Goal: Answer question/provide support: Share knowledge or assist other users

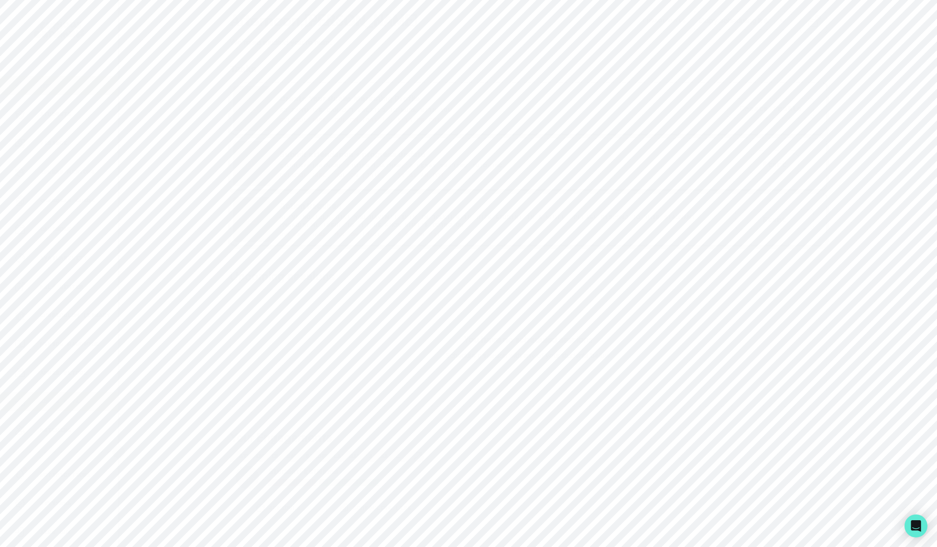
click at [62, 396] on div "Admin Data" at bounding box center [65, 401] width 103 height 11
click at [281, 99] on input "Search user by name or email" at bounding box center [528, 99] width 787 height 24
type input "d"
type input "[PERSON_NAME]"
click at [199, 190] on button "[PERSON_NAME]" at bounding box center [202, 193] width 62 height 10
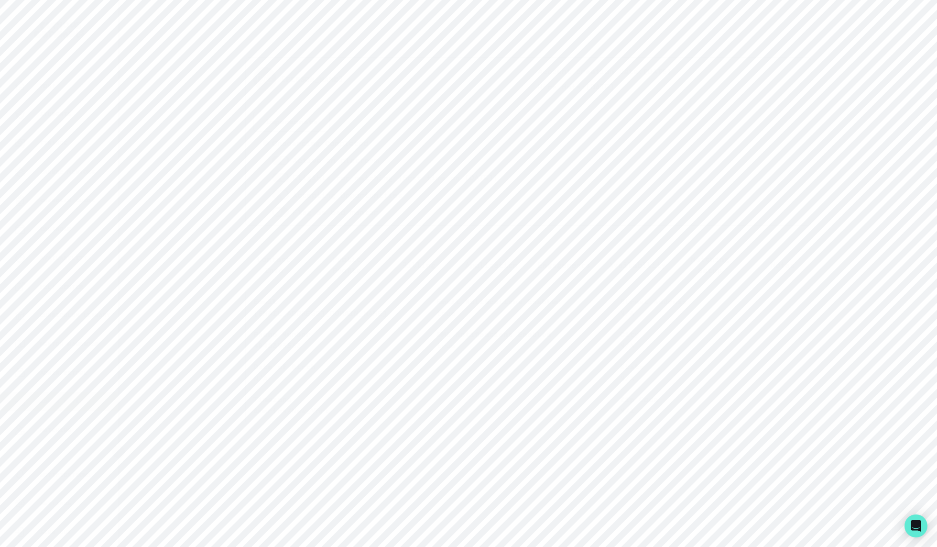
click at [573, 270] on button "Engagements" at bounding box center [564, 265] width 73 height 32
click at [547, 369] on button "[PERSON_NAME]'s Passion Project Mentorship ACTIVE" at bounding box center [528, 364] width 550 height 19
click at [583, 483] on p "COMPLETED" at bounding box center [524, 476] width 170 height 11
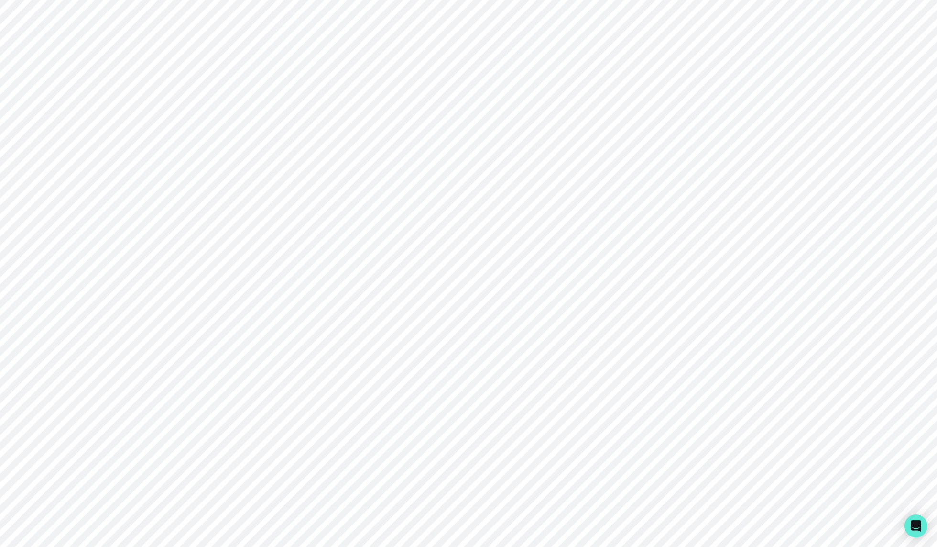
click at [573, 284] on button "[PERSON_NAME]'s Medicine / Health 1-to-1-course COMPLETED [DATE]" at bounding box center [528, 271] width 535 height 31
click at [630, 312] on p "[DATE]" at bounding box center [694, 305] width 170 height 11
drag, startPoint x: 347, startPoint y: 302, endPoint x: 496, endPoint y: 308, distance: 149.8
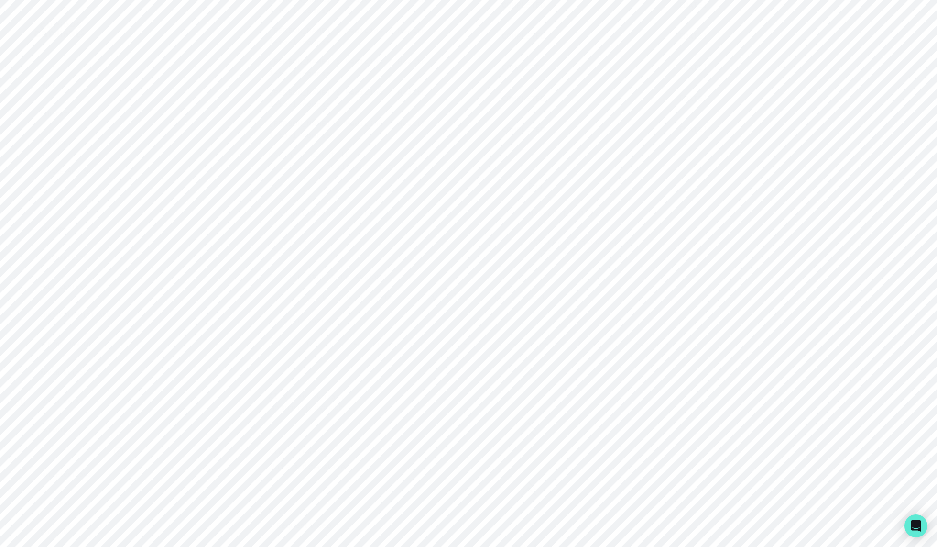
click at [496, 308] on div "No session structure analysis available for this session." at bounding box center [528, 296] width 519 height 28
click at [460, 348] on p "Notes for this session are not available yet. Please come back later and check …" at bounding box center [528, 343] width 503 height 11
click at [582, 243] on p "COMPLETED" at bounding box center [524, 236] width 170 height 11
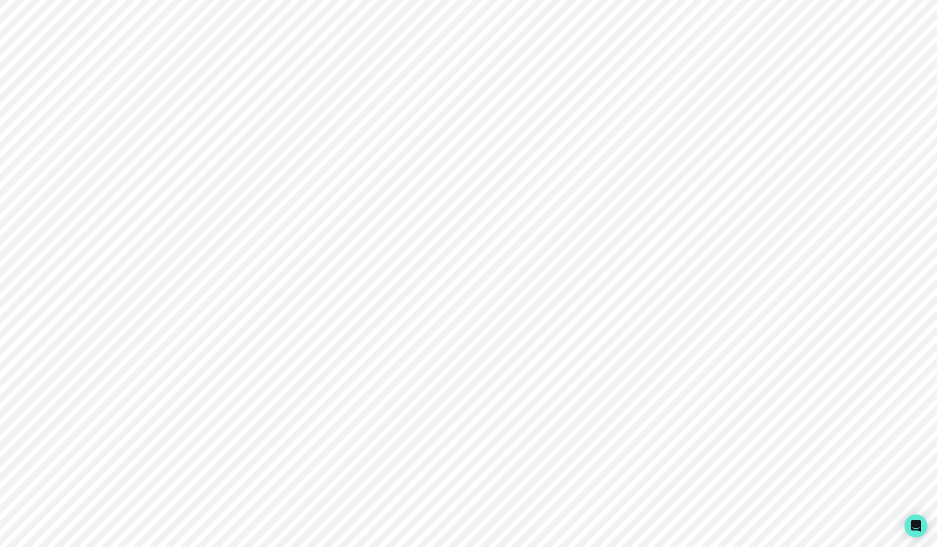
click at [582, 243] on p "COMPLETED" at bounding box center [524, 236] width 170 height 11
click at [454, 348] on p "Notes for this session are not available yet. Please come back later and check …" at bounding box center [528, 342] width 503 height 11
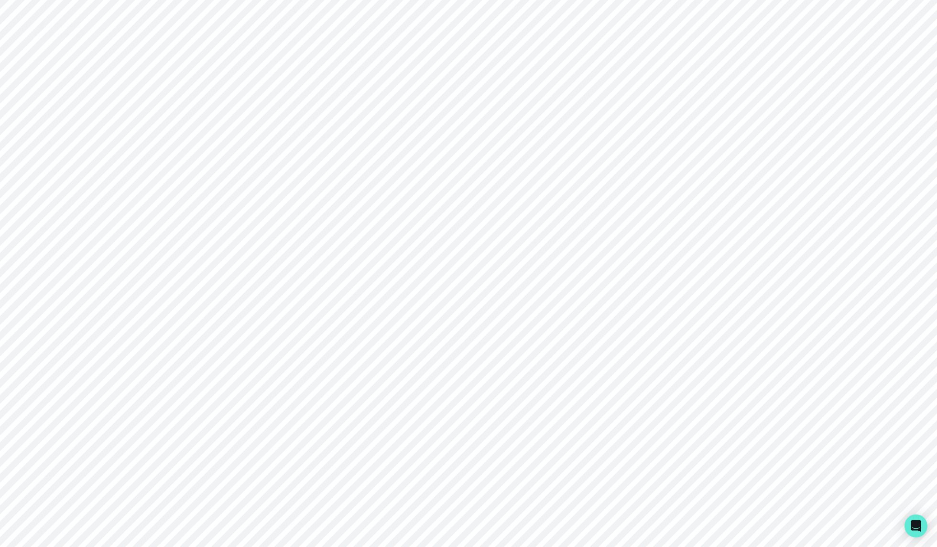
click at [480, 308] on div "No session structure analysis available for this session." at bounding box center [528, 295] width 519 height 28
click at [477, 293] on div "No session structure analysis available for this session." at bounding box center [528, 295] width 519 height 28
click at [482, 258] on p "[DATE] 3:41 PM" at bounding box center [399, 251] width 260 height 11
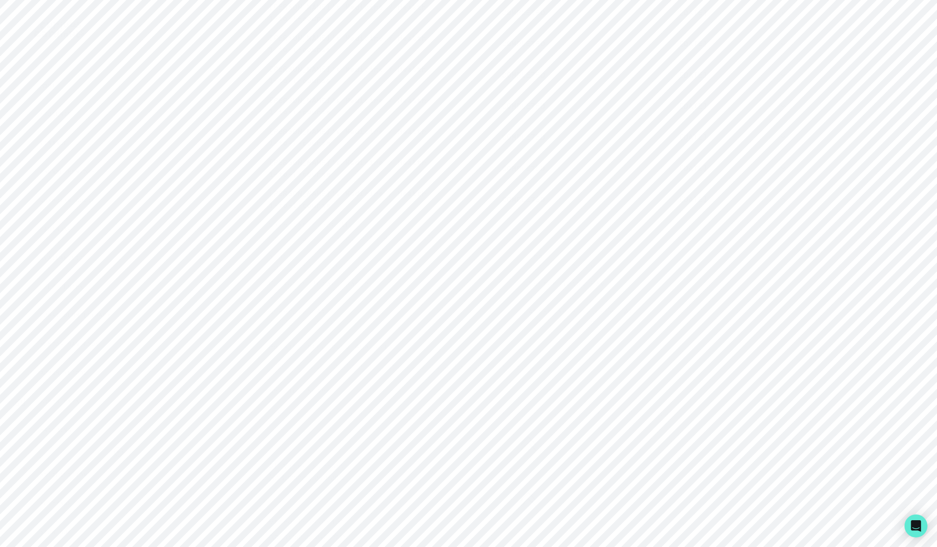
scroll to position [869, 0]
click at [579, 255] on p "COMPLETED" at bounding box center [524, 249] width 170 height 11
click at [611, 242] on p "[DATE]" at bounding box center [694, 235] width 170 height 11
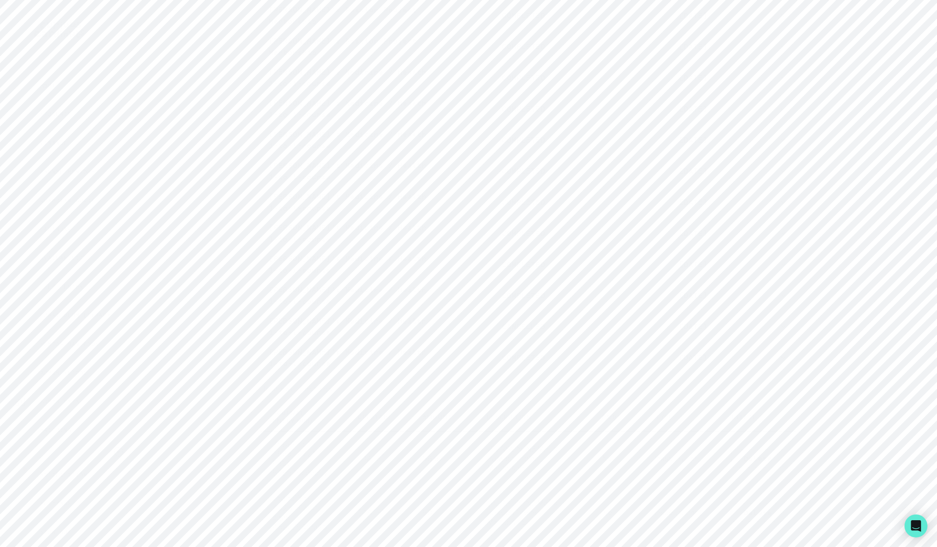
scroll to position [852, 0]
click at [458, 265] on button "[PERSON_NAME]'s Medicine / Health 1-to-1-course COMPLETED [DATE]" at bounding box center [528, 266] width 535 height 31
drag, startPoint x: 566, startPoint y: 319, endPoint x: 430, endPoint y: 307, distance: 136.0
click at [430, 307] on div "No session structure analysis available for this session." at bounding box center [528, 309] width 519 height 28
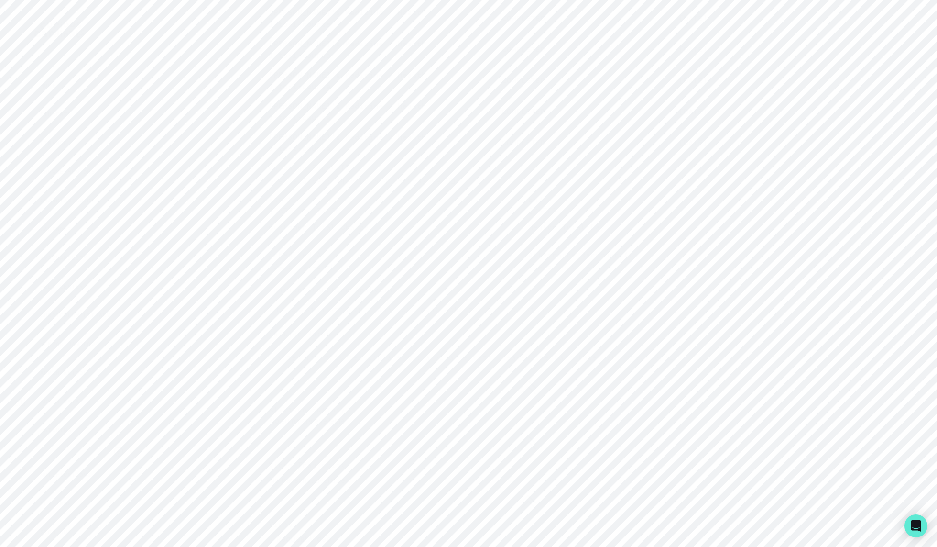
click at [430, 307] on div "No session structure analysis available for this session." at bounding box center [528, 309] width 519 height 28
drag, startPoint x: 404, startPoint y: 206, endPoint x: 552, endPoint y: 244, distance: 153.1
click at [552, 244] on div "Calendar Event ID b9e479ca-ced5-44ac-b5f6-47d861d3a79e Start [DATE] 12:30 PM En…" at bounding box center [528, 397] width 519 height 470
click at [552, 244] on p "$40" at bounding box center [658, 237] width 260 height 11
drag, startPoint x: 565, startPoint y: 249, endPoint x: 289, endPoint y: 212, distance: 278.4
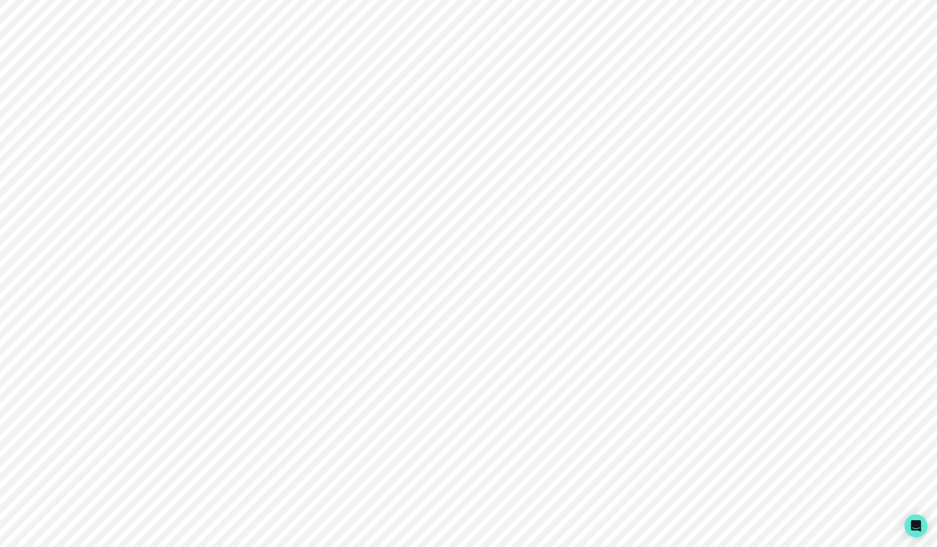
click at [289, 212] on div "Calendar Event ID b9e479ca-ced5-44ac-b5f6-47d861d3a79e Start [DATE] 12:30 PM En…" at bounding box center [528, 397] width 519 height 470
click at [289, 212] on p "[DATE] 12:30 PM" at bounding box center [399, 210] width 260 height 11
drag, startPoint x: 265, startPoint y: 207, endPoint x: 646, endPoint y: 275, distance: 386.8
click at [646, 275] on div "Calendar Event ID b9e479ca-ced5-44ac-b5f6-47d861d3a79e Start [DATE] 12:30 PM En…" at bounding box center [528, 399] width 535 height 482
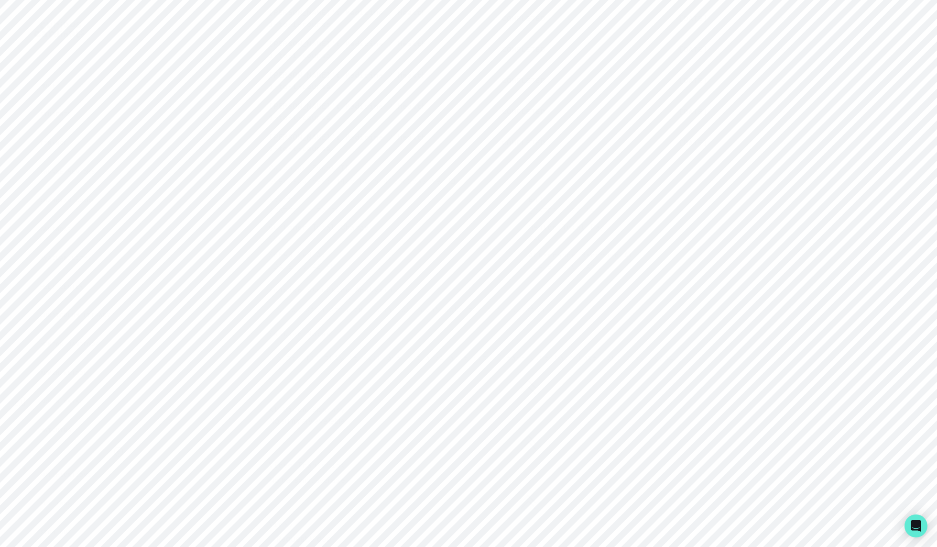
click at [646, 272] on p "[DATE] 8:50 AM" at bounding box center [658, 265] width 260 height 11
click at [569, 144] on p "COMPLETED" at bounding box center [524, 138] width 170 height 11
click at [574, 144] on p "COMPLETED" at bounding box center [524, 138] width 170 height 11
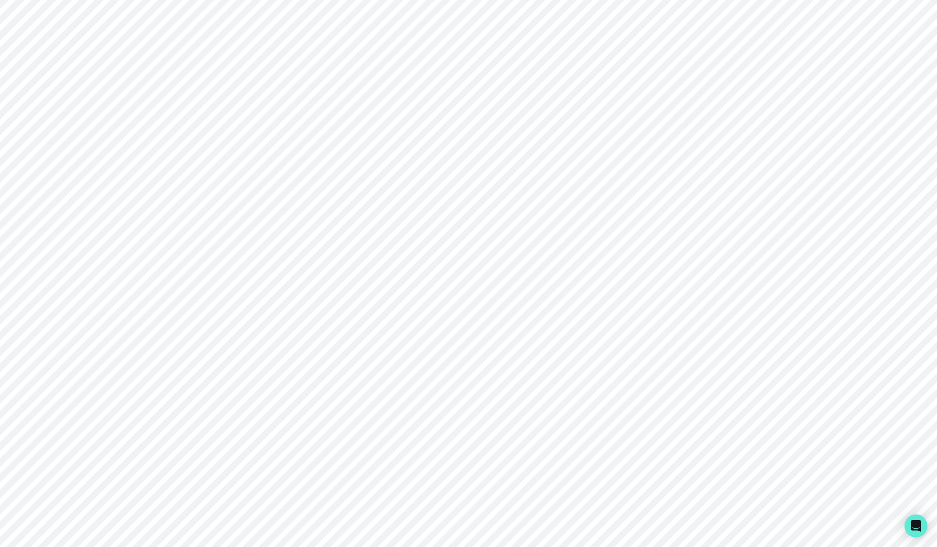
click at [580, 180] on button "[PERSON_NAME]'s Medicine / Health 1-to-1-course COMPLETED [DATE]" at bounding box center [528, 184] width 535 height 31
click at [561, 190] on p "COMPLETED" at bounding box center [524, 184] width 170 height 11
click at [379, 261] on p "No session structure analysis available for this session." at bounding box center [528, 258] width 503 height 11
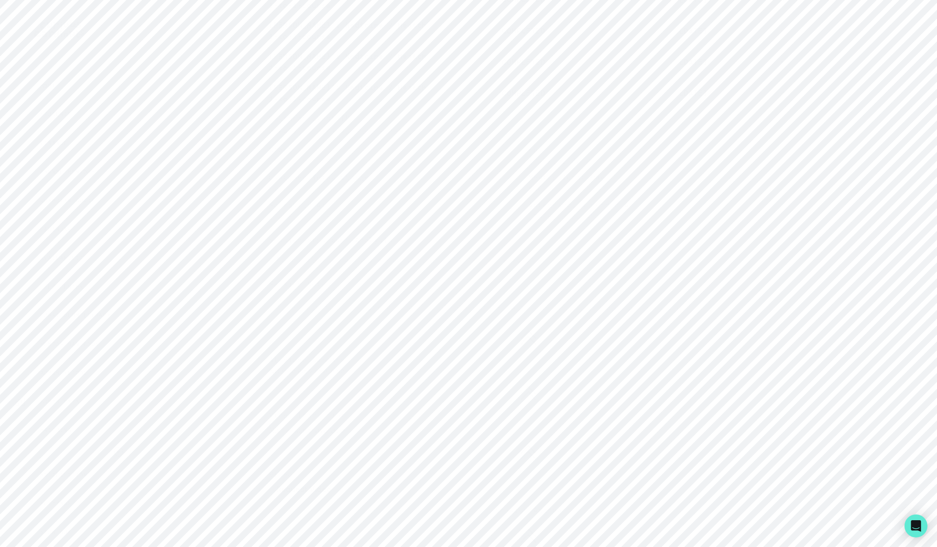
click at [379, 261] on p "No session structure analysis available for this session." at bounding box center [528, 258] width 503 height 11
click at [412, 309] on p "Notes for this session are not available yet. Please come back later and check …" at bounding box center [528, 306] width 503 height 11
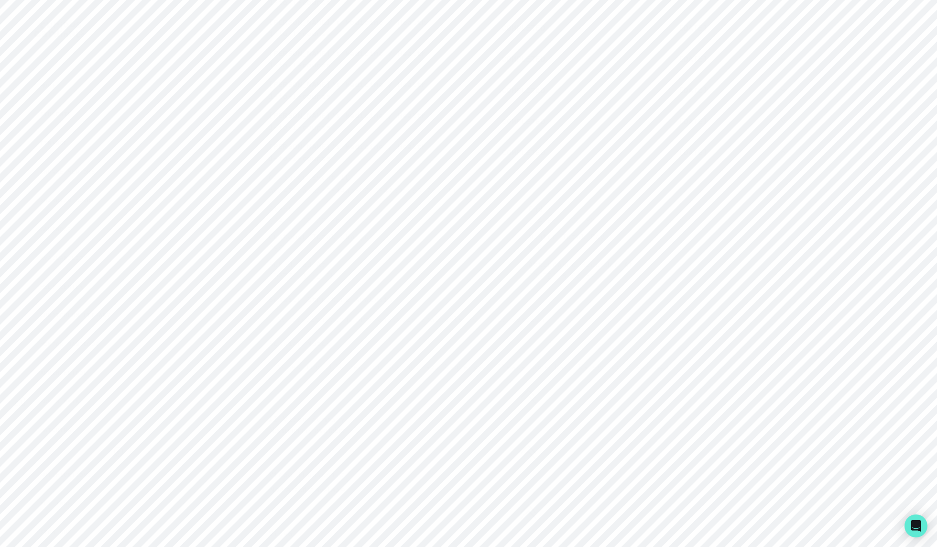
click at [519, 293] on div "Session Structure Analysis No session structure analysis available for this ses…" at bounding box center [528, 309] width 519 height 46
drag, startPoint x: 574, startPoint y: 255, endPoint x: 265, endPoint y: 246, distance: 308.6
click at [265, 246] on div "Calendar Event ID b9e479ca-ced5-44ac-b5f6-47d861d3a79e Start [DATE] 12:30 PM En…" at bounding box center [528, 408] width 535 height 482
drag, startPoint x: 269, startPoint y: 185, endPoint x: 493, endPoint y: 197, distance: 224.1
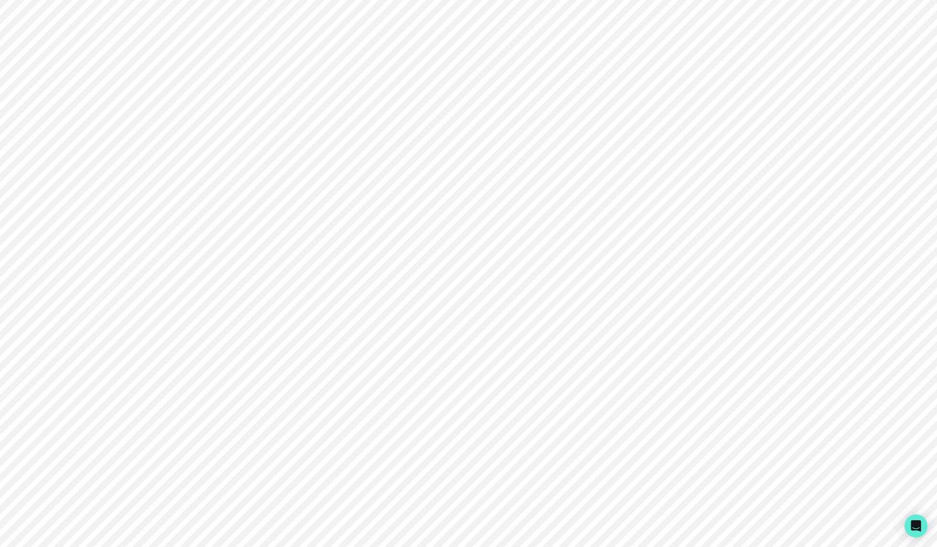
click at [493, 197] on div "Calendar Event ID b9e479ca-ced5-44ac-b5f6-47d861d3a79e" at bounding box center [528, 184] width 519 height 27
click at [493, 197] on div "b9e479ca-ced5-44ac-b5f6-47d861d3a79e" at bounding box center [528, 190] width 519 height 15
click at [565, 158] on p "COMPLETED" at bounding box center [524, 151] width 170 height 11
click at [573, 219] on p "COMPLETED" at bounding box center [524, 212] width 170 height 11
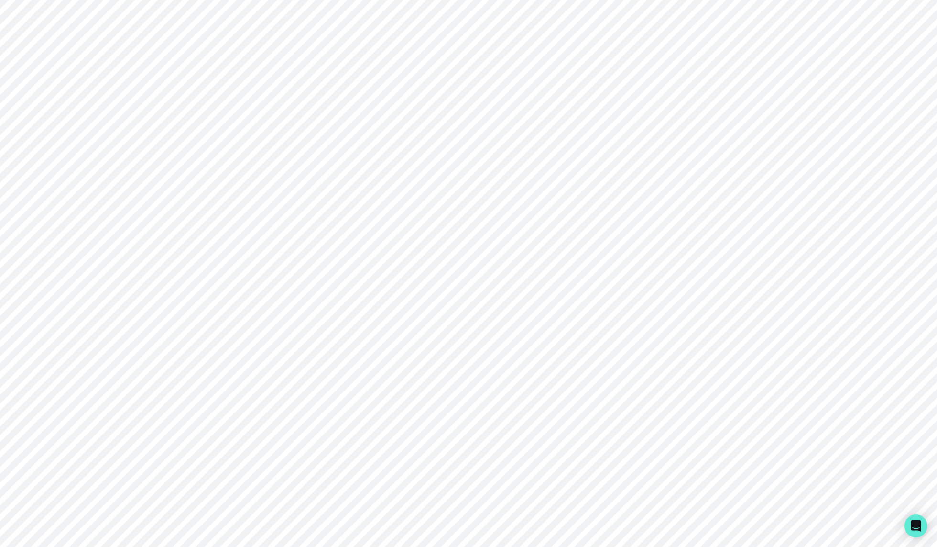
click at [573, 219] on p "COMPLETED" at bounding box center [524, 212] width 170 height 11
click at [572, 219] on p "COMPLETED" at bounding box center [524, 212] width 170 height 11
click at [575, 247] on p "COMPLETED" at bounding box center [524, 240] width 170 height 11
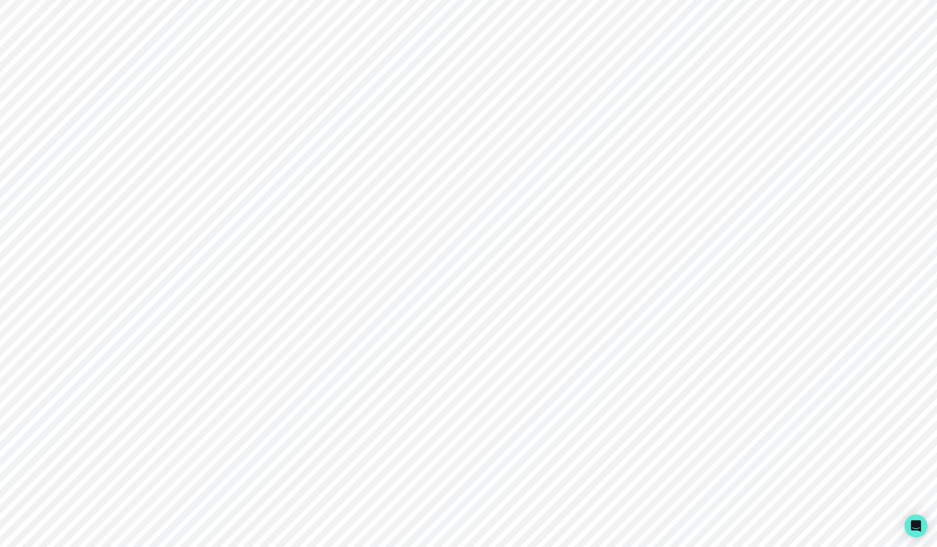
scroll to position [892, 0]
click at [621, 232] on p "[DATE]" at bounding box center [694, 225] width 170 height 11
click at [596, 232] on p "COMPLETED" at bounding box center [524, 225] width 170 height 11
click at [608, 281] on p "COMPLETED" at bounding box center [524, 275] width 170 height 11
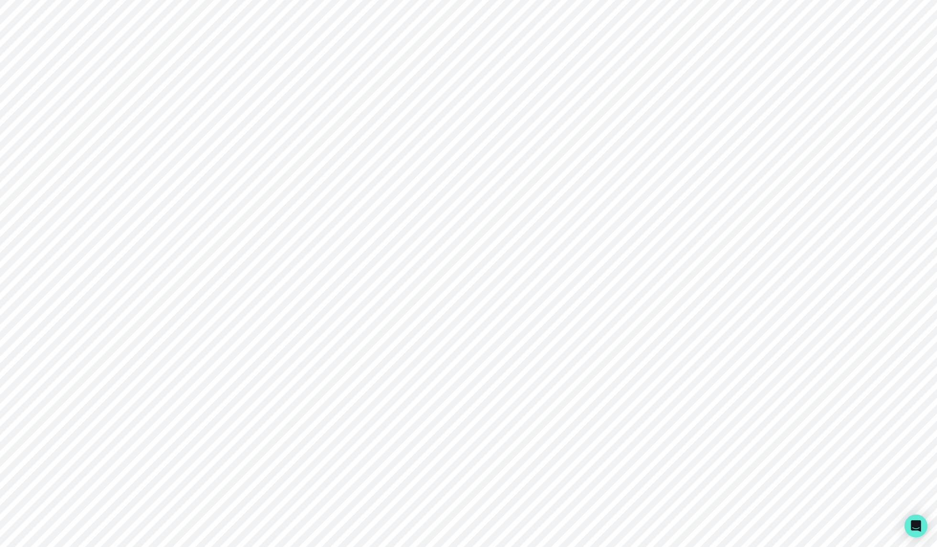
click at [580, 278] on p "COMPLETED" at bounding box center [524, 275] width 170 height 11
click at [634, 402] on button "[PERSON_NAME]'s Medicine / Health 1-to-1-course COMPLETED [DATE]" at bounding box center [528, 387] width 535 height 31
click at [615, 393] on p "[DATE]" at bounding box center [694, 386] width 170 height 11
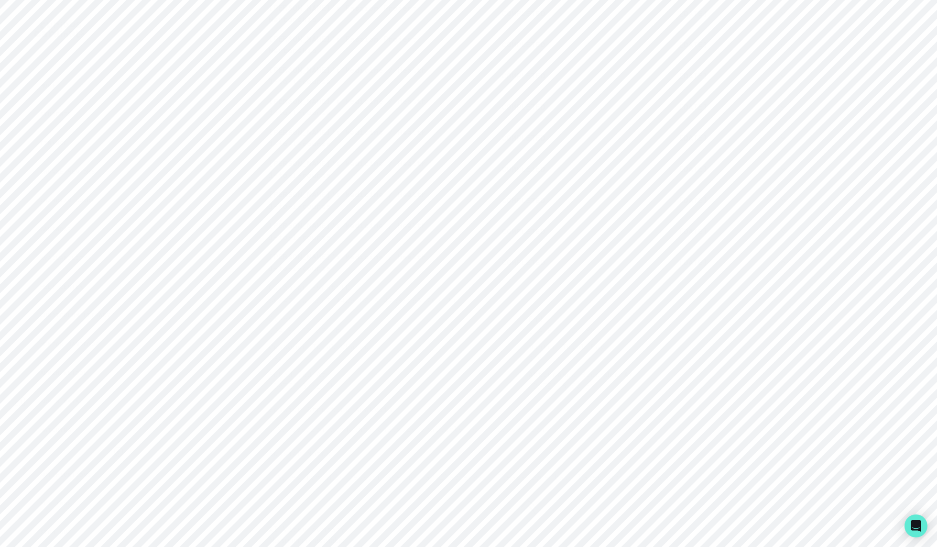
click at [610, 265] on p "[DATE]" at bounding box center [694, 261] width 170 height 11
click at [599, 268] on p "COMPLETED" at bounding box center [524, 261] width 170 height 11
click at [600, 240] on p "COMPLETED" at bounding box center [524, 234] width 170 height 11
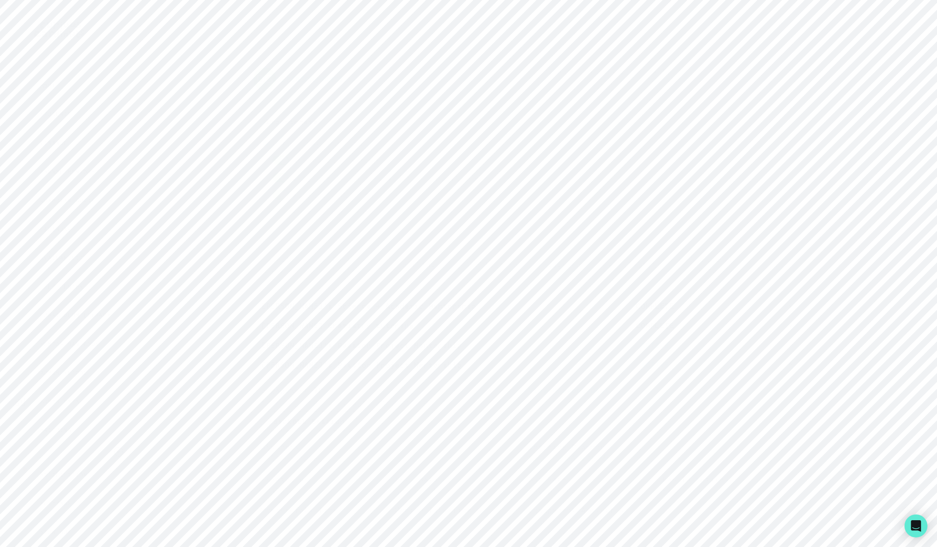
drag, startPoint x: 224, startPoint y: 236, endPoint x: 649, endPoint y: 241, distance: 424.7
click at [649, 241] on main "[PERSON_NAME] Account creation date: [DATE] Hire date: [DATE] Impersonate Confi…" at bounding box center [528, 273] width 612 height 547
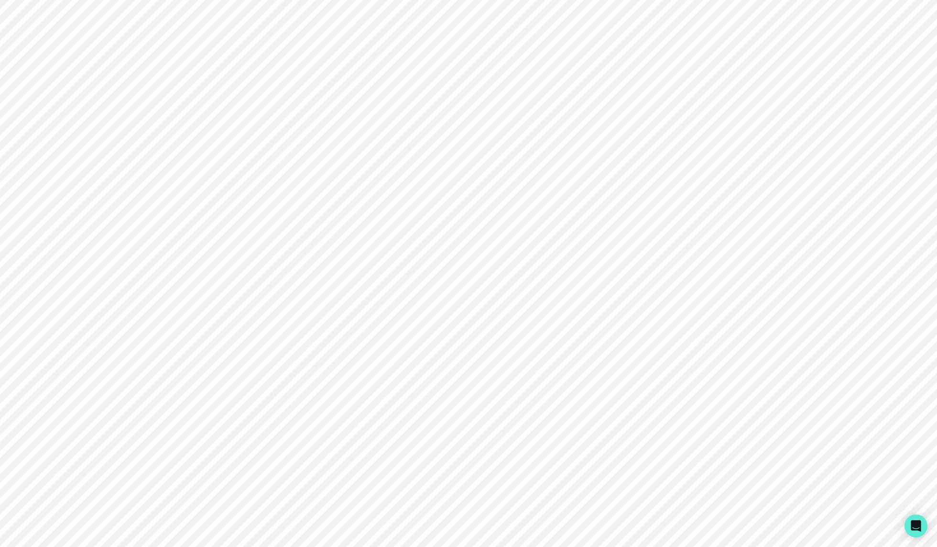
scroll to position [752, 0]
click at [473, 372] on p "COMPLETED" at bounding box center [524, 365] width 170 height 11
click at [596, 217] on button "[PERSON_NAME]'s Medicine / Health 1-to-1-course COMPLETED [DATE]" at bounding box center [528, 203] width 535 height 31
drag, startPoint x: 218, startPoint y: 202, endPoint x: 370, endPoint y: 221, distance: 153.3
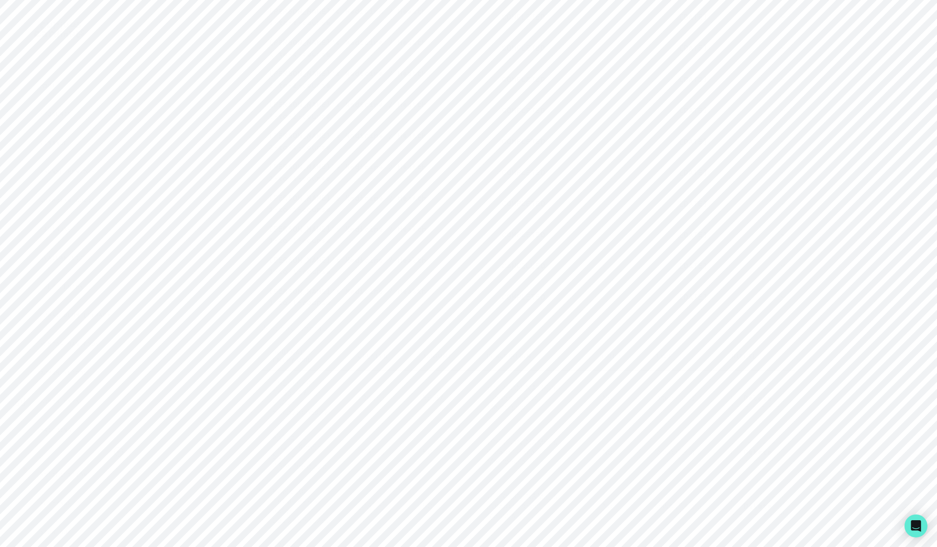
click at [370, 221] on div "Home Students Finance Browse Mentors Guardian Guide Calendar Availability Help …" at bounding box center [468, 273] width 937 height 547
click at [370, 219] on button "[PERSON_NAME]'s Medicine / Health 1-to-1-course COMPLETED [DATE]" at bounding box center [528, 203] width 535 height 31
click at [374, 215] on p "[PERSON_NAME]'s Medicine / Health 1-to-1-course" at bounding box center [354, 203] width 170 height 23
click at [211, 218] on div "Home Students Finance Browse Mentors Guardian Guide Calendar Availability Help …" at bounding box center [468, 273] width 937 height 547
click at [451, 216] on button "[PERSON_NAME]'s Medicine / Health 1-to-1-course COMPLETED [DATE]" at bounding box center [528, 203] width 535 height 31
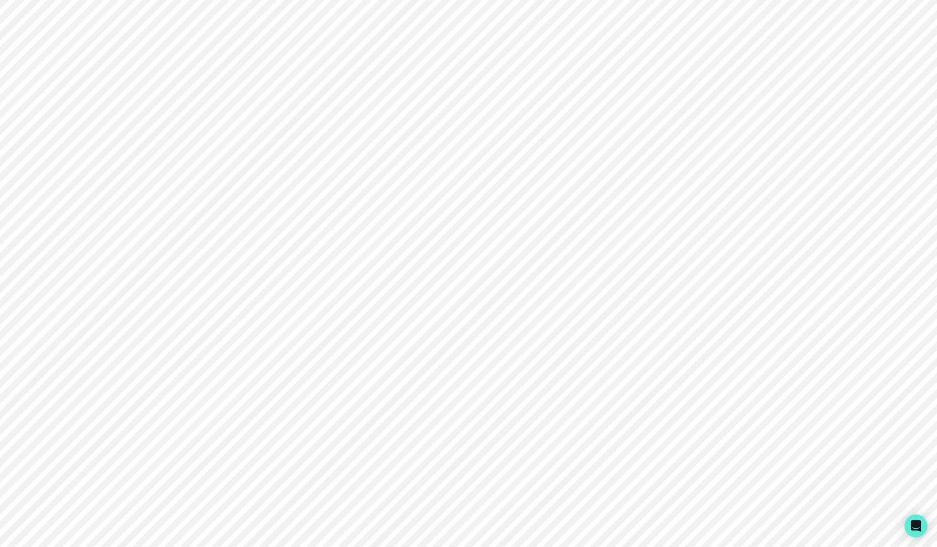
click at [451, 216] on button "[PERSON_NAME]'s Medicine / Health 1-to-1-course COMPLETED [DATE]" at bounding box center [528, 203] width 535 height 31
click at [192, 222] on div "Home Students Finance Browse Mentors Guardian Guide Calendar Availability Help …" at bounding box center [468, 273] width 937 height 547
click at [208, 306] on div "Home Students Finance Browse Mentors Guardian Guide Calendar Availability Help …" at bounding box center [468, 273] width 937 height 547
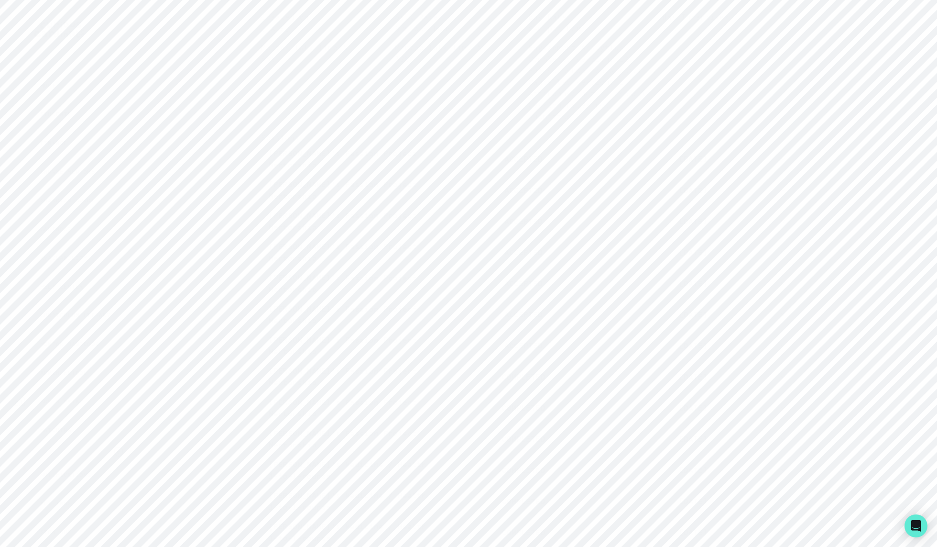
click at [572, 380] on p "COMPLETED" at bounding box center [524, 376] width 170 height 11
drag, startPoint x: 316, startPoint y: 232, endPoint x: 455, endPoint y: 242, distance: 139.1
click at [455, 242] on div "Session Notes (Submitted: [DATE] 2:11 PM) Session Goal In [DATE] session, we se…" at bounding box center [528, 321] width 519 height 204
click at [455, 242] on div "Session Goal In [DATE] session, we set out to complete [PERSON_NAME]'s pitch co…" at bounding box center [528, 328] width 519 height 188
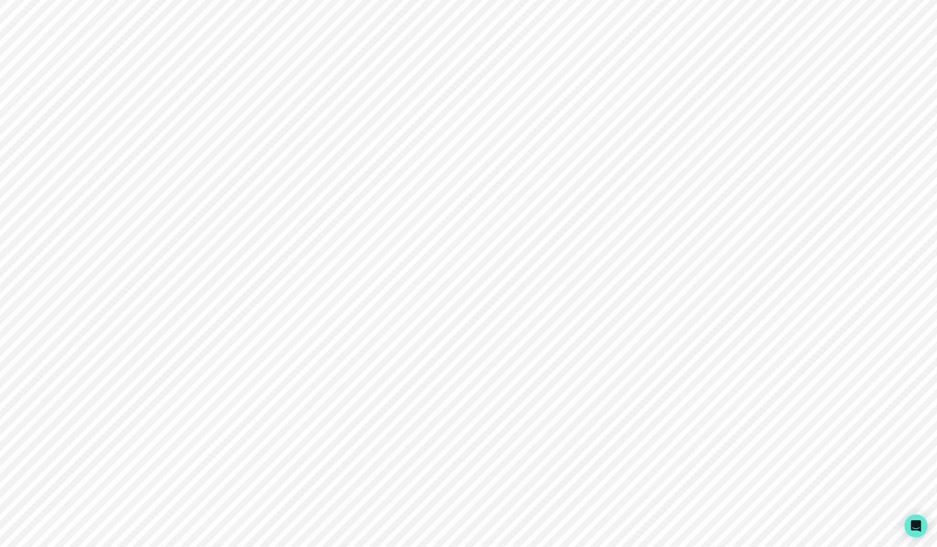
scroll to position [2024, 0]
click at [494, 157] on p "In the last session, [PERSON_NAME] and [PERSON_NAME] finalized the Heart Herita…" at bounding box center [536, 140] width 504 height 34
click at [513, 158] on p "In the last session, [PERSON_NAME] and [PERSON_NAME] finalized the Heart Herita…" at bounding box center [536, 140] width 504 height 34
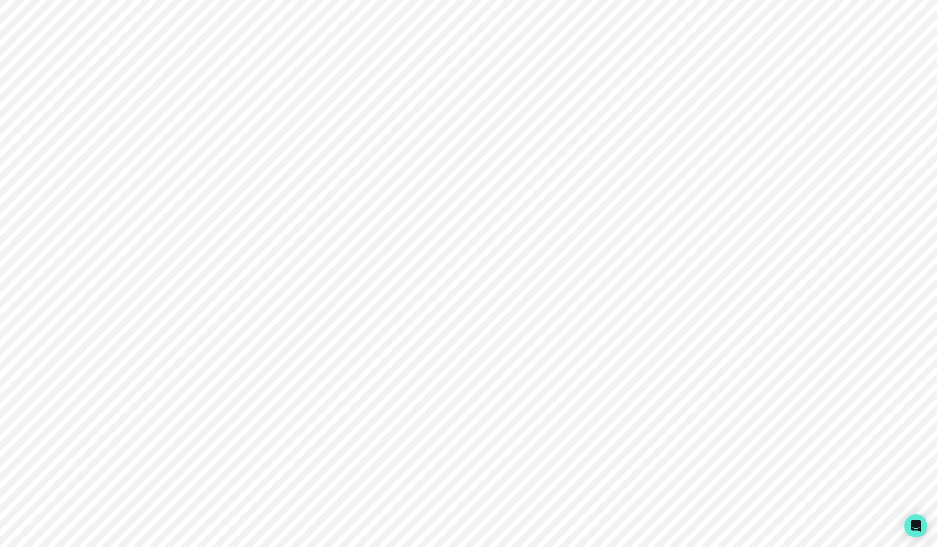
click at [513, 158] on p "In the last session, [PERSON_NAME] and [PERSON_NAME] finalized the Heart Herita…" at bounding box center [536, 140] width 504 height 34
click at [484, 202] on p "Action Items" at bounding box center [531, 195] width 495 height 11
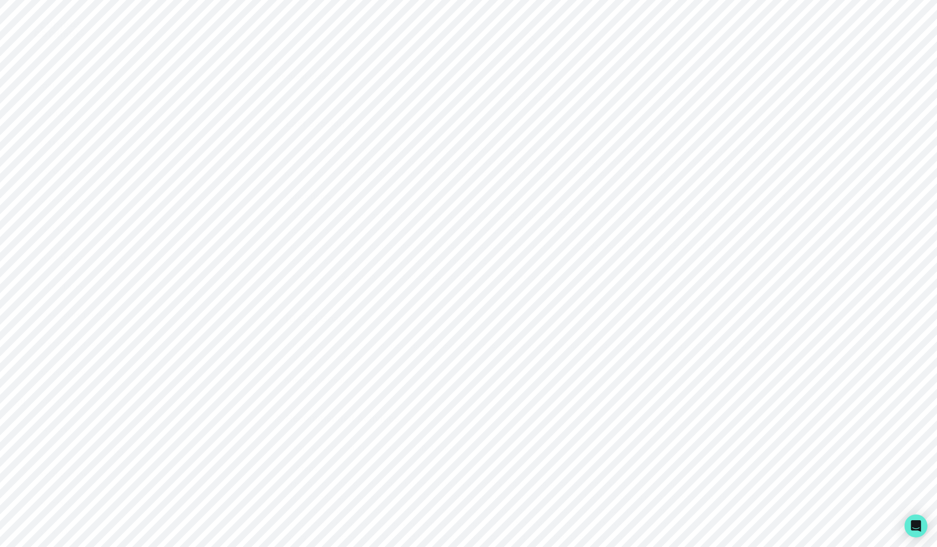
click at [501, 173] on p "In the last session, [PERSON_NAME] and [PERSON_NAME] finalized the Heart Herita…" at bounding box center [536, 161] width 504 height 34
click at [465, 179] on p "In the last session, [PERSON_NAME] and [PERSON_NAME] finalized the Heart Herita…" at bounding box center [536, 161] width 504 height 34
click at [465, 200] on p "Action Items" at bounding box center [531, 195] width 495 height 11
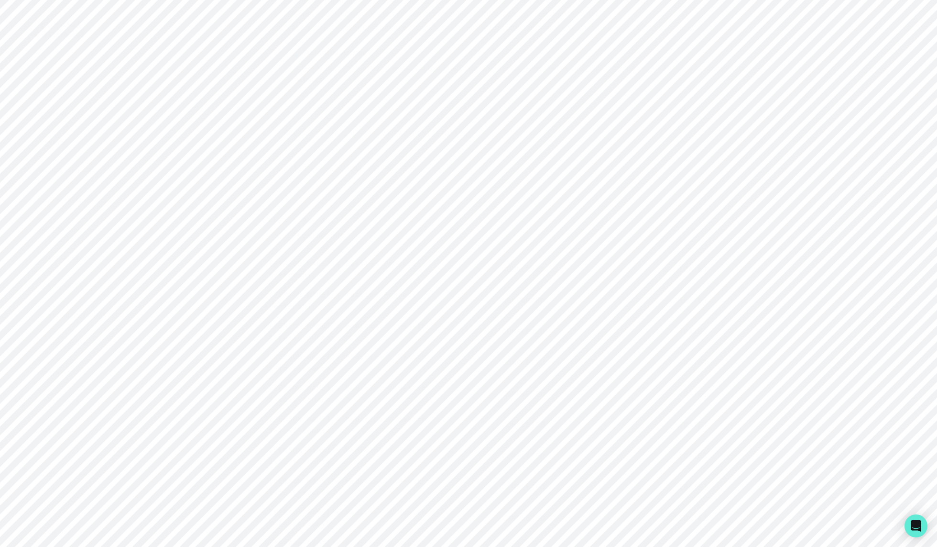
scroll to position [2513, 0]
click at [482, 226] on button "[PERSON_NAME]'s Passion Project Mentorship COMPLETED [DATE]" at bounding box center [528, 211] width 535 height 31
drag, startPoint x: 220, startPoint y: 142, endPoint x: 249, endPoint y: 171, distance: 41.3
click at [249, 171] on div "Home Students Finance Browse Mentors Guardian Guide Calendar Availability Help …" at bounding box center [468, 273] width 937 height 547
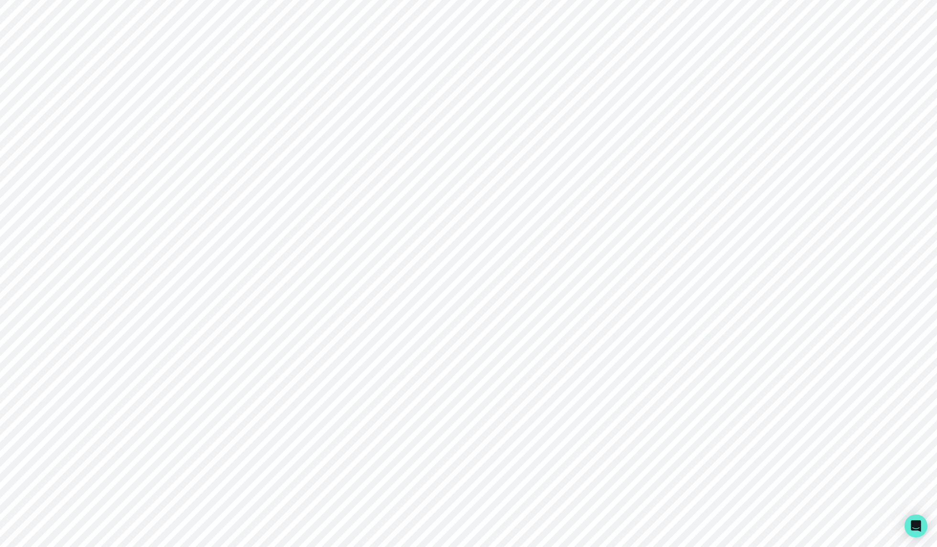
click at [226, 244] on main "[PERSON_NAME] Account creation date: [DATE] Hire date: [DATE] Impersonate Confi…" at bounding box center [528, 273] width 612 height 547
